Goal: Task Accomplishment & Management: Complete application form

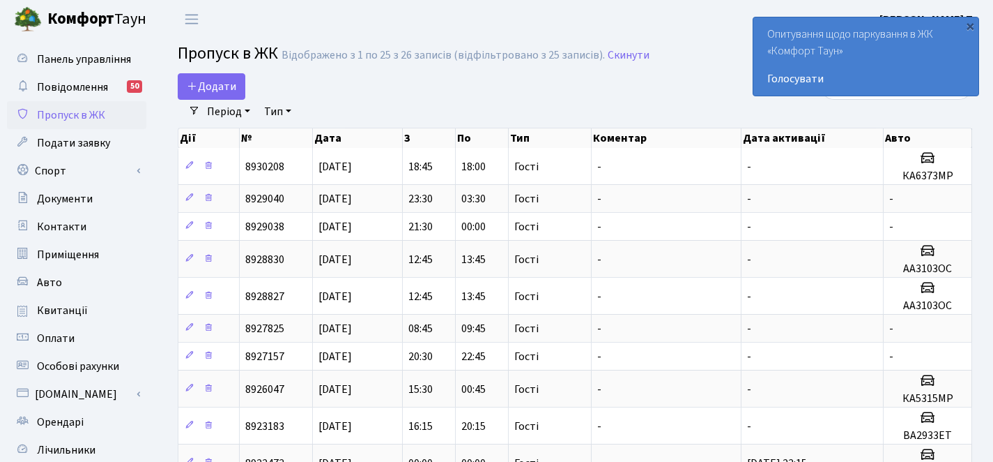
select select "25"
click at [221, 83] on span "Додати" at bounding box center [211, 86] width 49 height 15
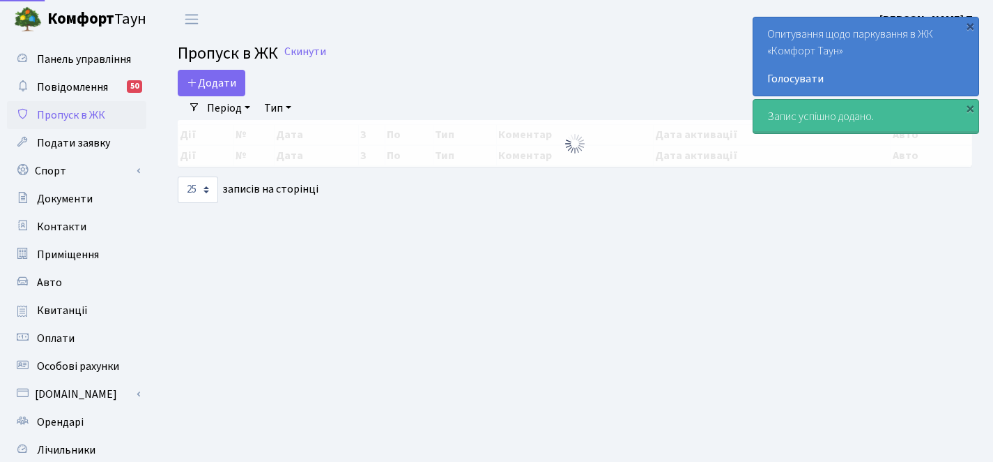
select select "25"
